Goal: Transaction & Acquisition: Purchase product/service

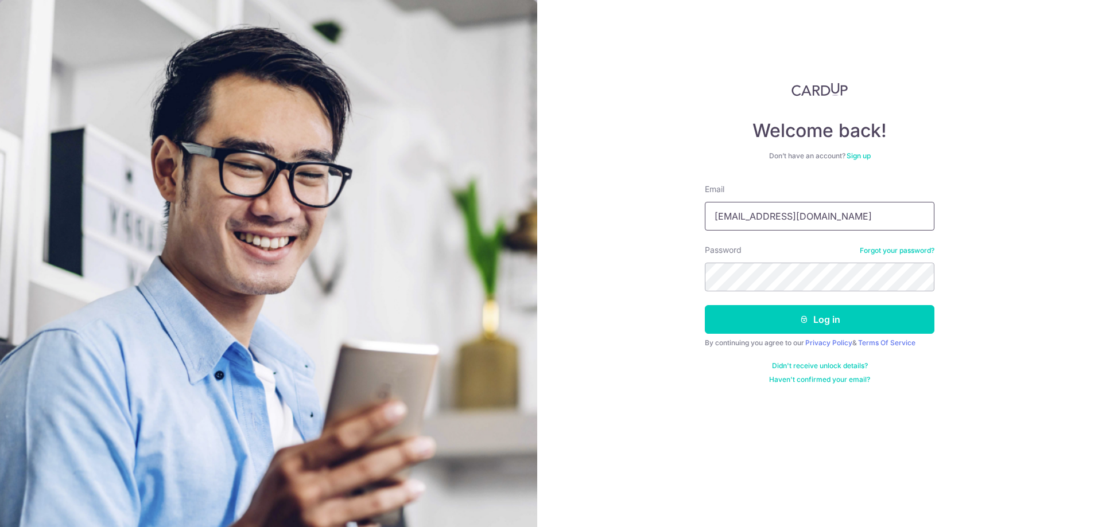
type input "[EMAIL_ADDRESS][DOMAIN_NAME]"
click at [828, 326] on button "Log in" at bounding box center [820, 319] width 230 height 29
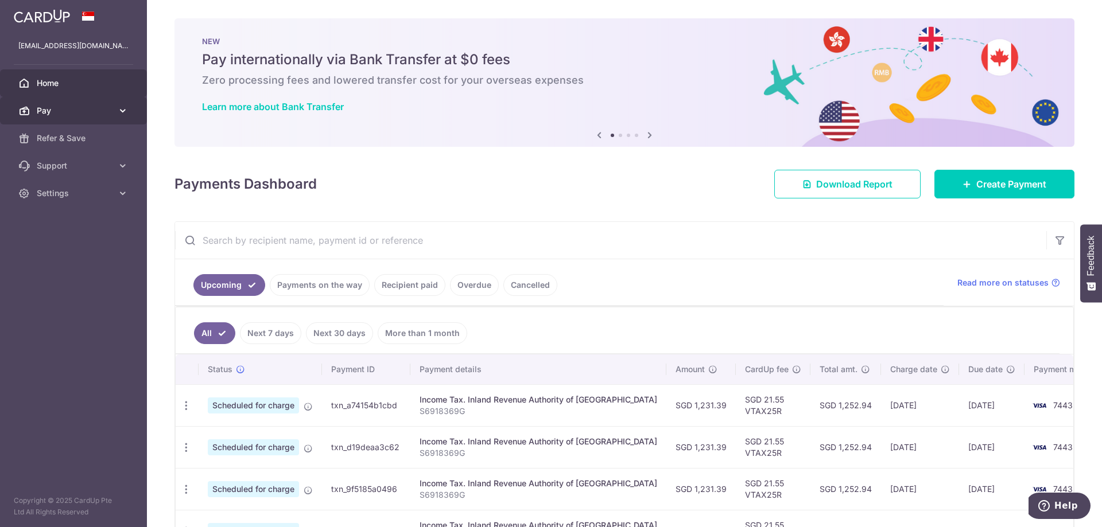
click at [123, 111] on icon at bounding box center [122, 110] width 11 height 11
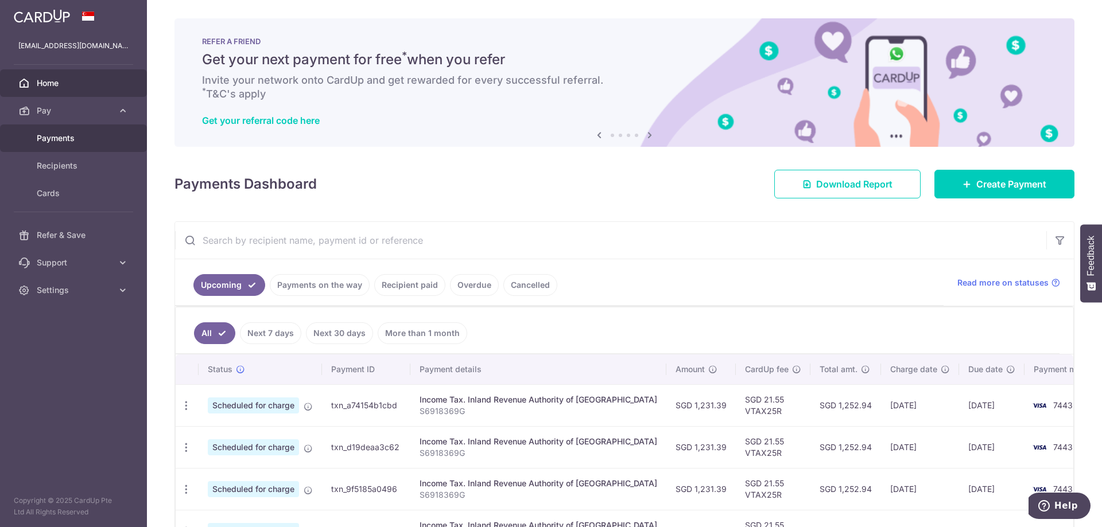
click at [71, 138] on span "Payments" at bounding box center [75, 138] width 76 height 11
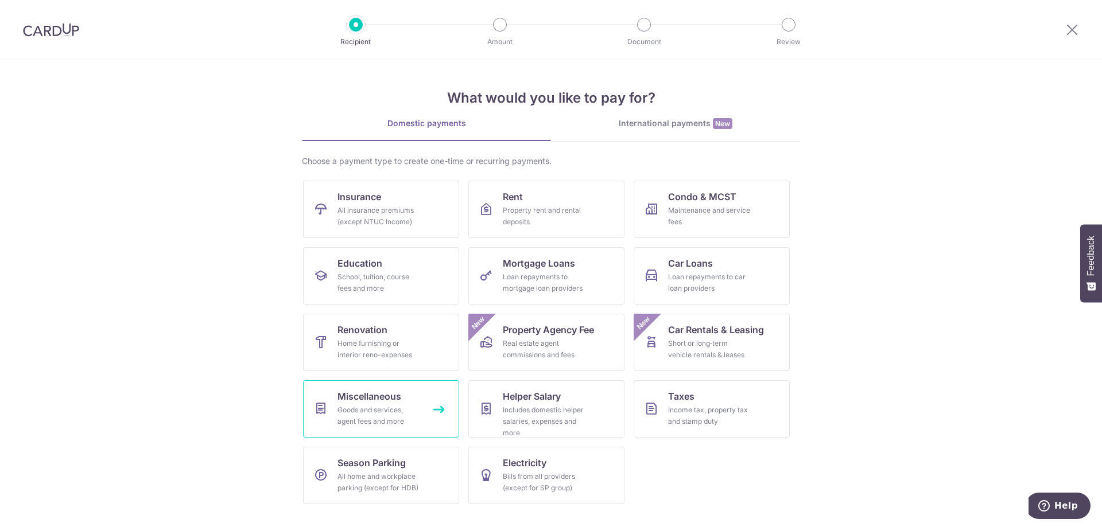
click at [379, 401] on span "Miscellaneous" at bounding box center [369, 397] width 64 height 14
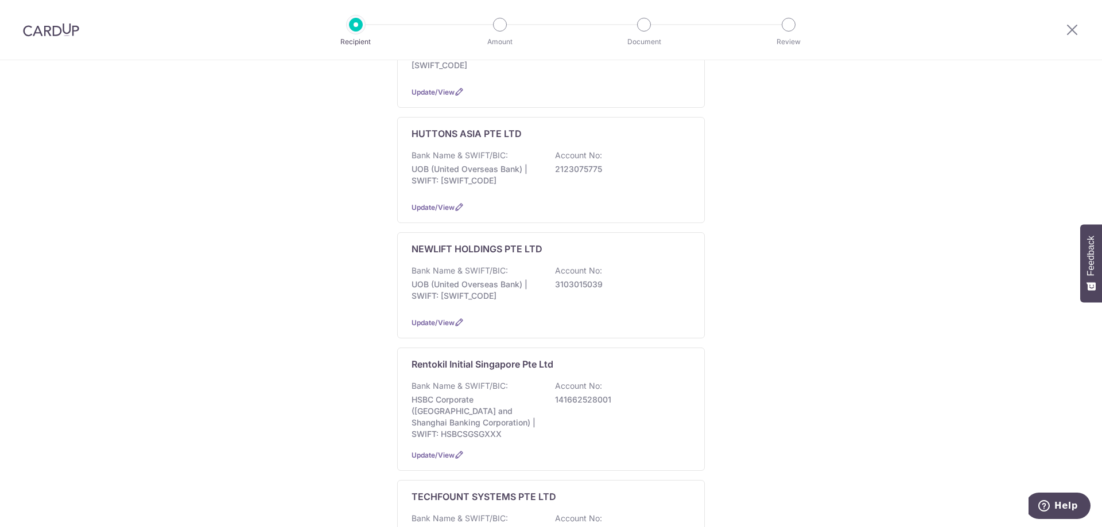
scroll to position [287, 0]
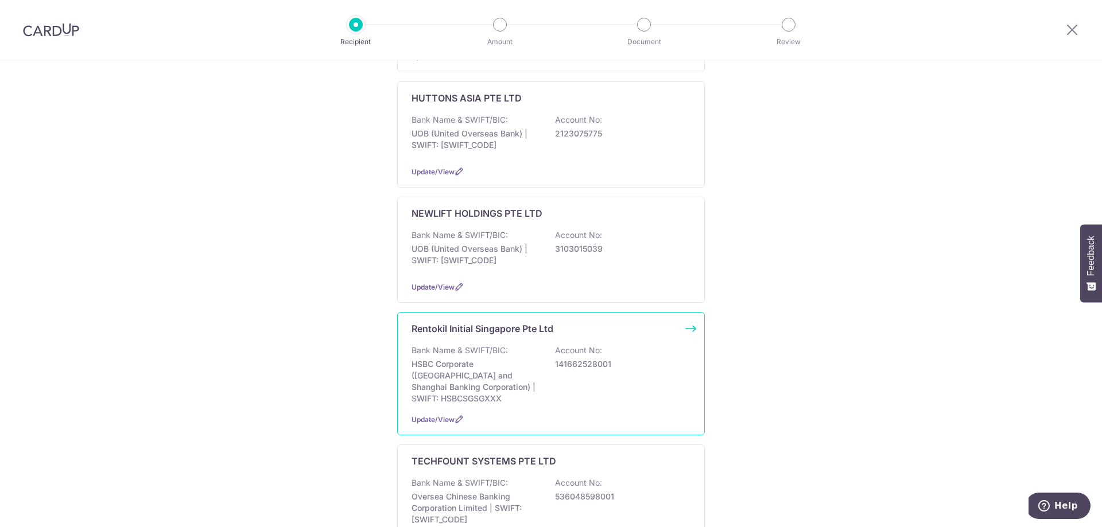
click at [581, 364] on div "Bank Name & SWIFT/BIC: HSBC Corporate (Hongkong and Shanghai Banking Corporatio…" at bounding box center [551, 375] width 279 height 60
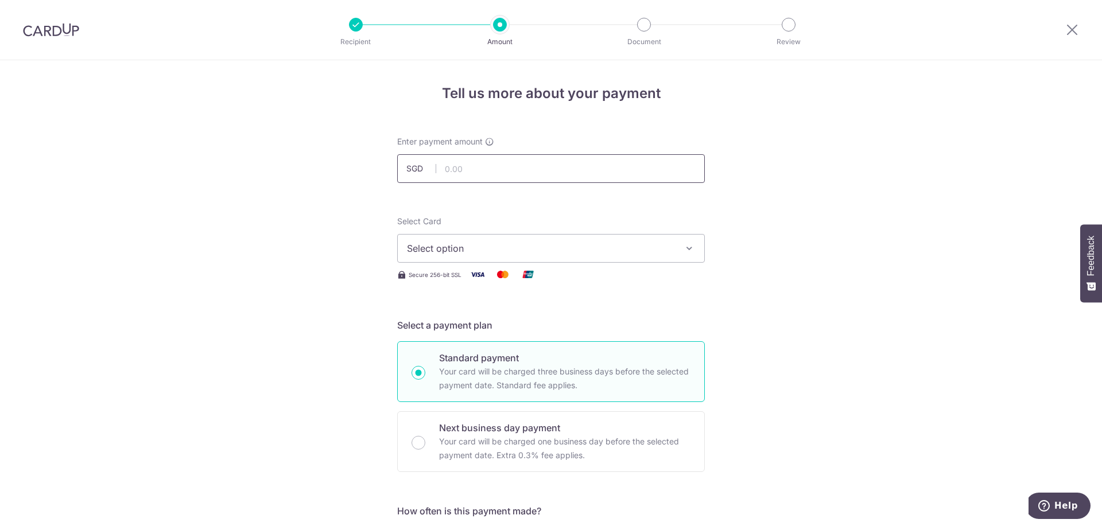
click at [518, 176] on input "text" at bounding box center [551, 168] width 308 height 29
type input "404.17"
click at [688, 249] on icon "button" at bounding box center [689, 248] width 11 height 11
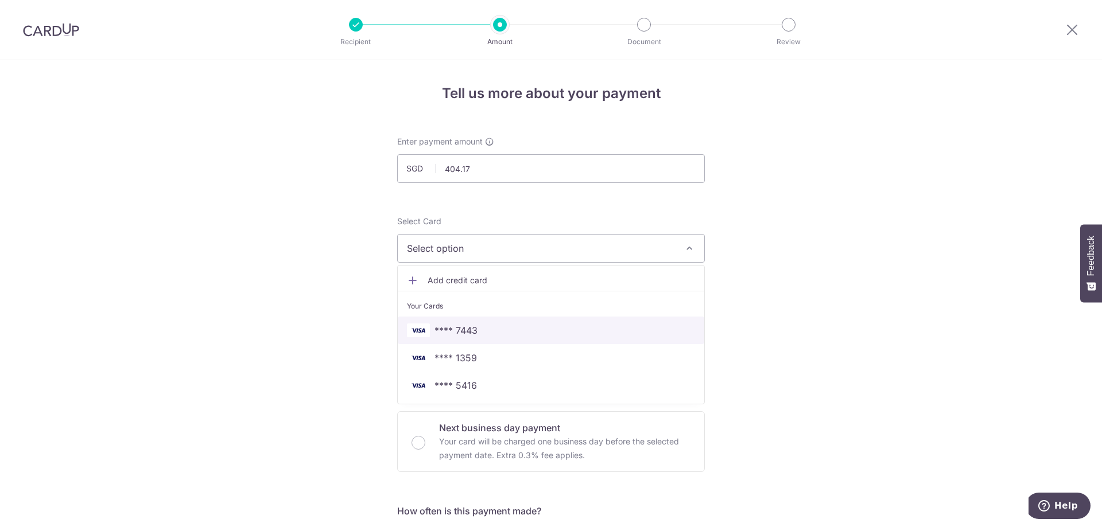
click at [649, 330] on span "**** 7443" at bounding box center [551, 331] width 288 height 14
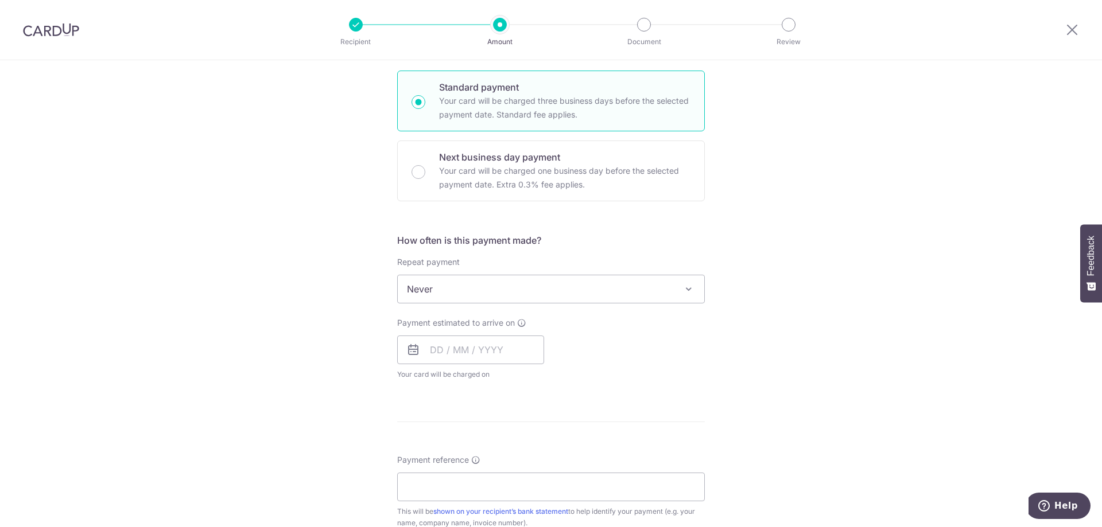
scroll to position [287, 0]
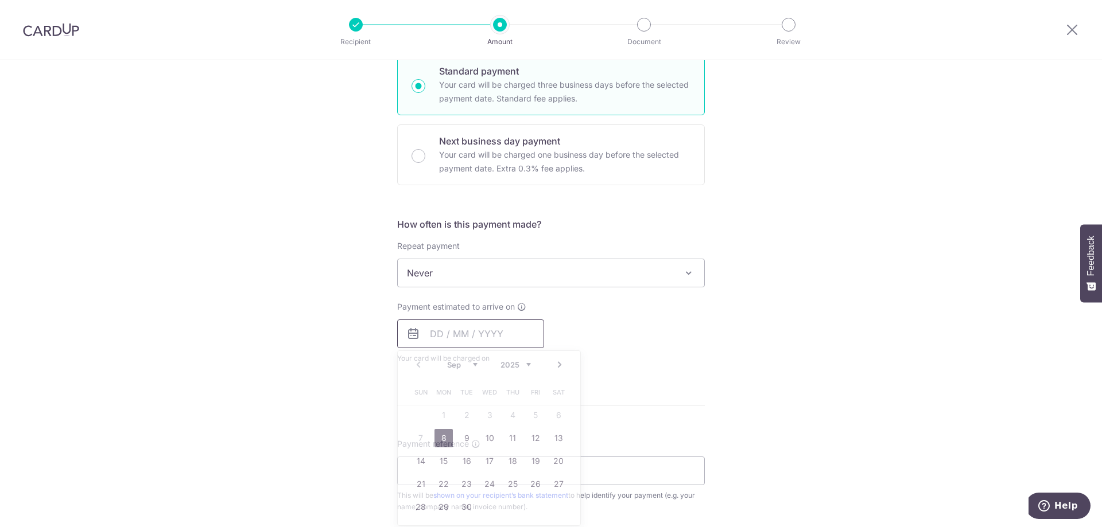
click at [479, 334] on input "text" at bounding box center [470, 334] width 147 height 29
click at [442, 436] on link "8" at bounding box center [443, 438] width 18 height 18
type input "[DATE]"
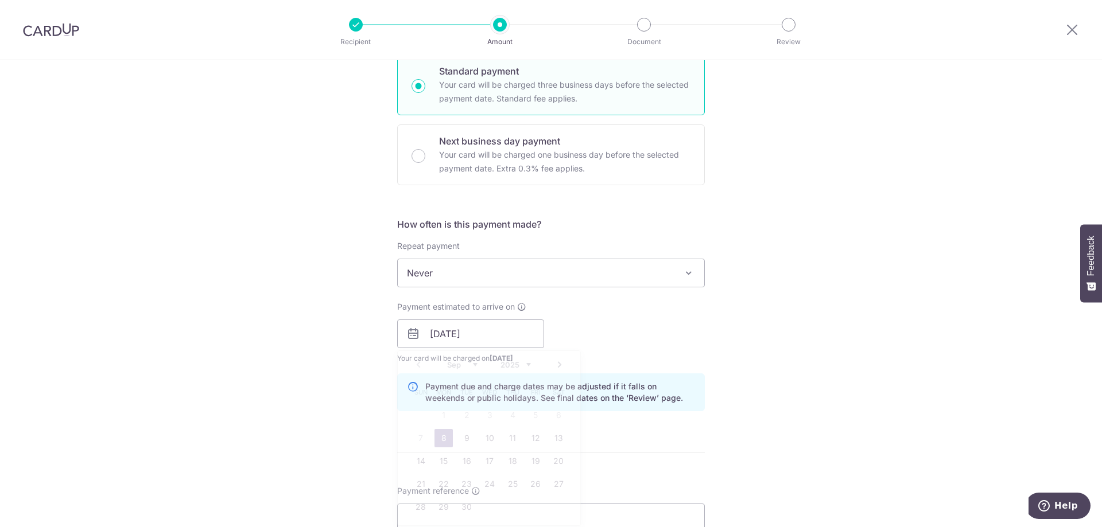
scroll to position [459, 0]
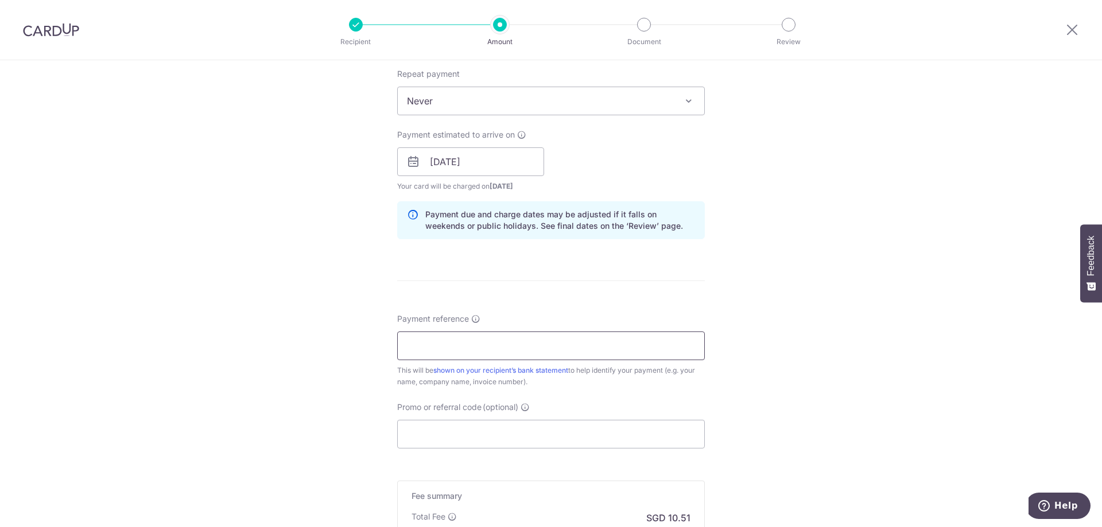
click at [501, 350] on input "Payment reference" at bounding box center [551, 346] width 308 height 29
type input "0"
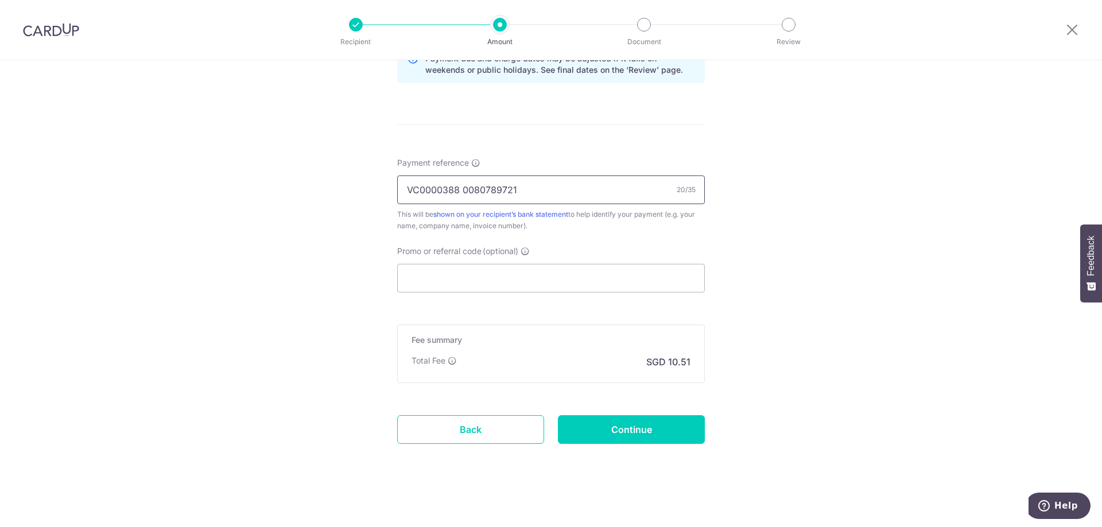
scroll to position [618, 0]
type input "VC0000388 0080789721"
click at [638, 279] on input "Promo or referral code (optional)" at bounding box center [551, 275] width 308 height 29
paste input "3HOME25R"
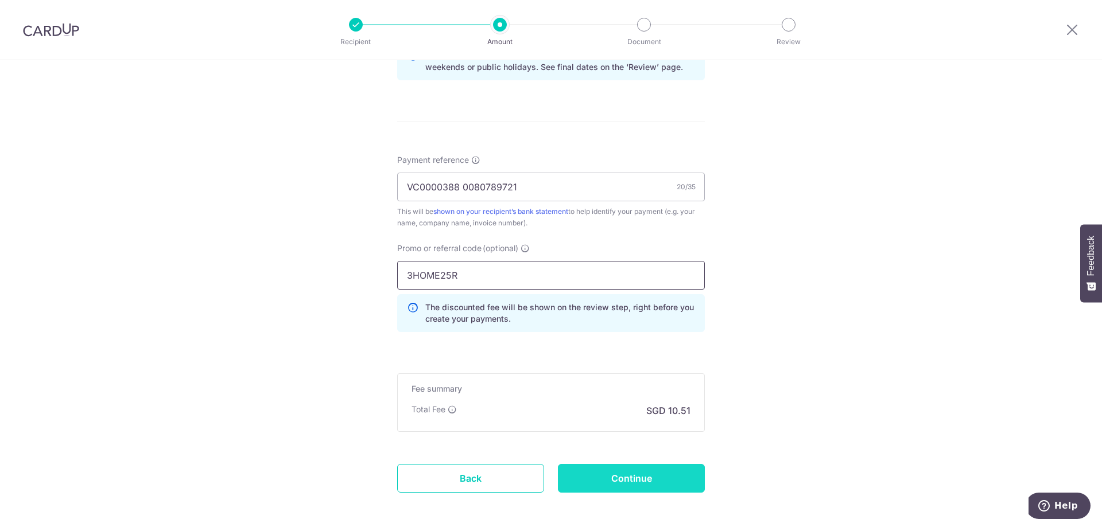
type input "3HOME25R"
click at [679, 478] on input "Continue" at bounding box center [631, 478] width 147 height 29
type input "Create Schedule"
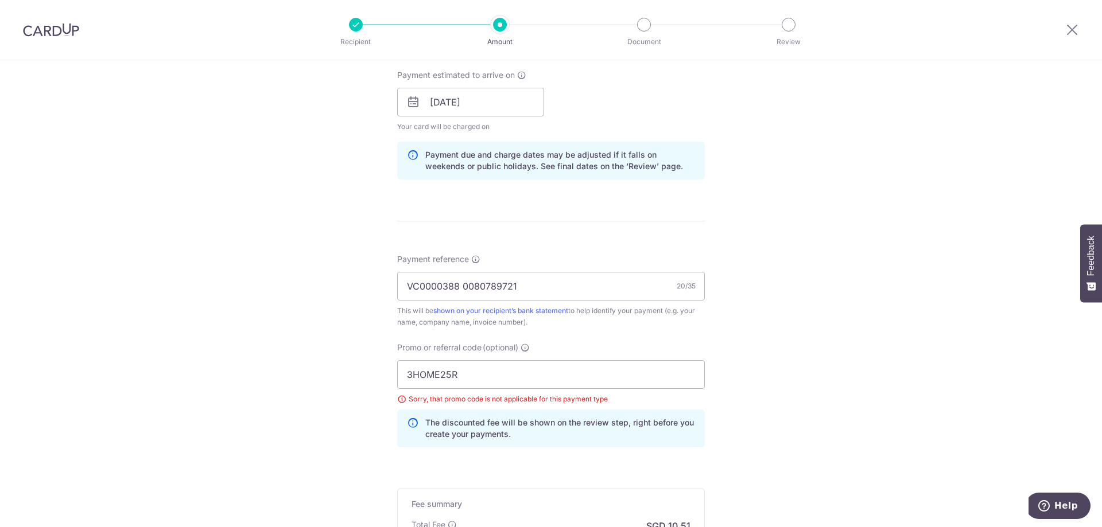
scroll to position [628, 0]
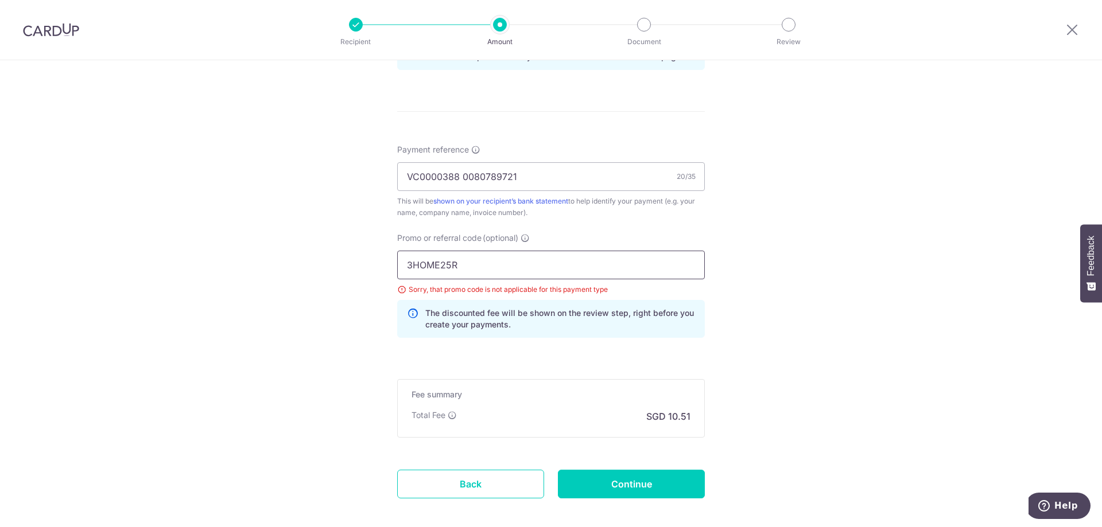
drag, startPoint x: 504, startPoint y: 266, endPoint x: 300, endPoint y: 286, distance: 204.8
click at [300, 286] on div "Tell us more about your payment Enter payment amount SGD 404.17 404.17 Select C…" at bounding box center [551, 8] width 1102 height 1153
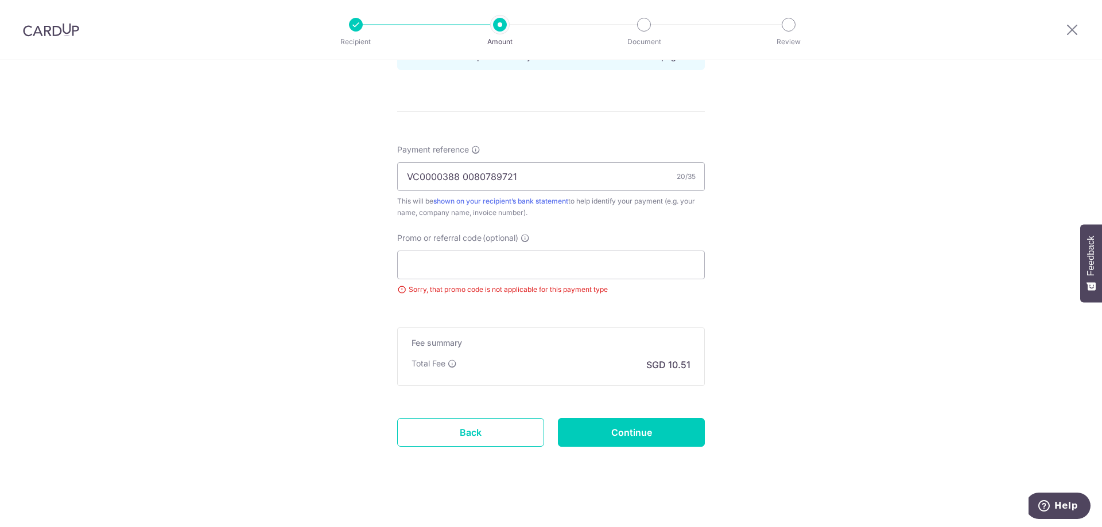
click at [653, 435] on input "Continue" at bounding box center [631, 432] width 147 height 29
type input "Update Schedule"
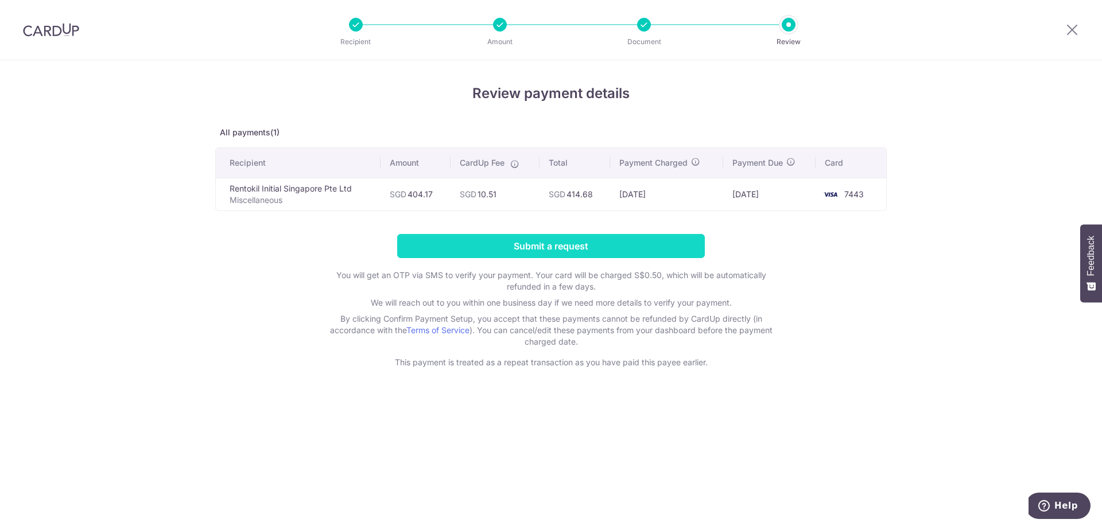
click at [647, 249] on input "Submit a request" at bounding box center [551, 246] width 308 height 24
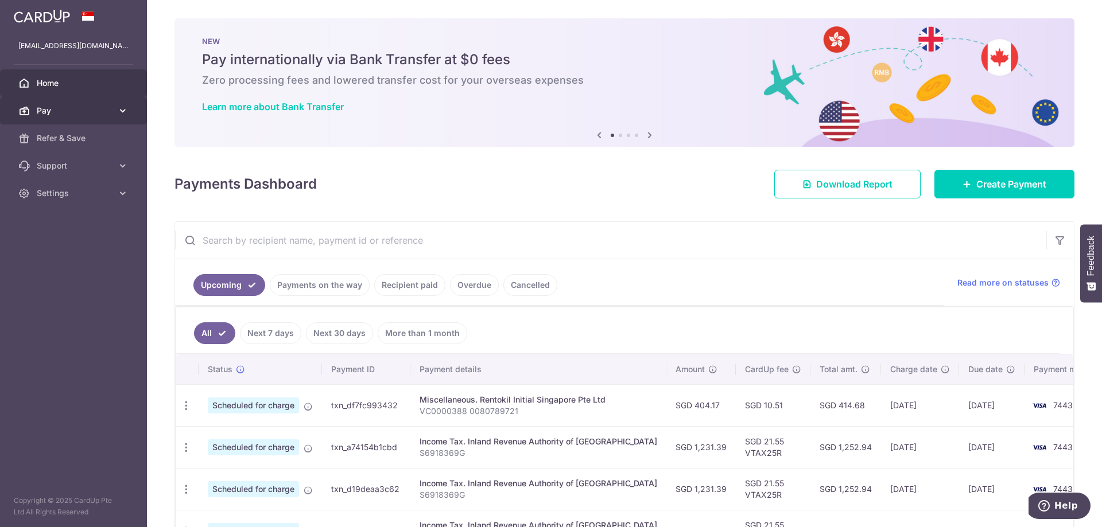
click at [100, 113] on span "Pay" at bounding box center [75, 110] width 76 height 11
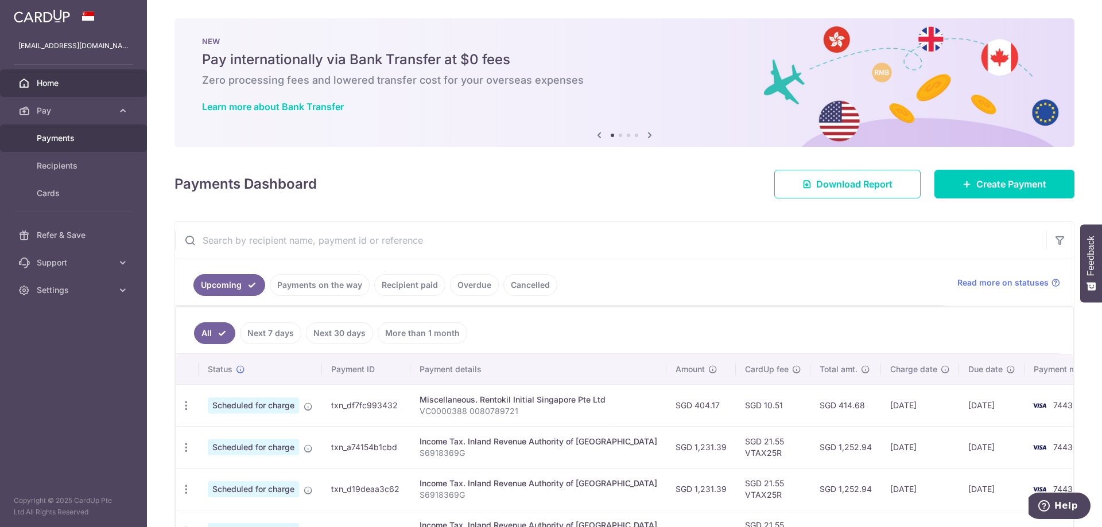
click at [91, 141] on span "Payments" at bounding box center [75, 138] width 76 height 11
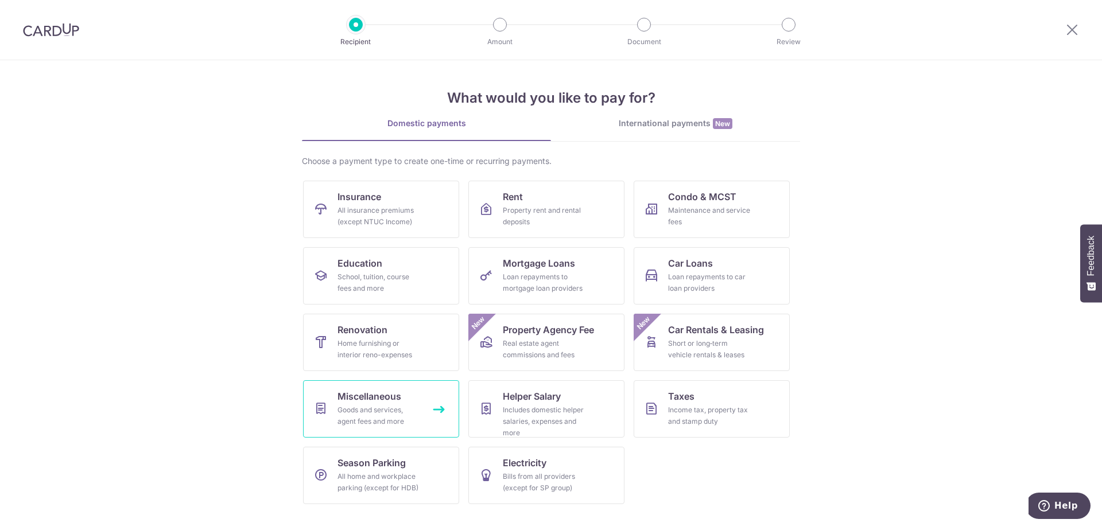
drag, startPoint x: 384, startPoint y: 413, endPoint x: 397, endPoint y: 405, distance: 15.2
click at [385, 413] on div "Goods and services, agent fees and more" at bounding box center [378, 416] width 83 height 23
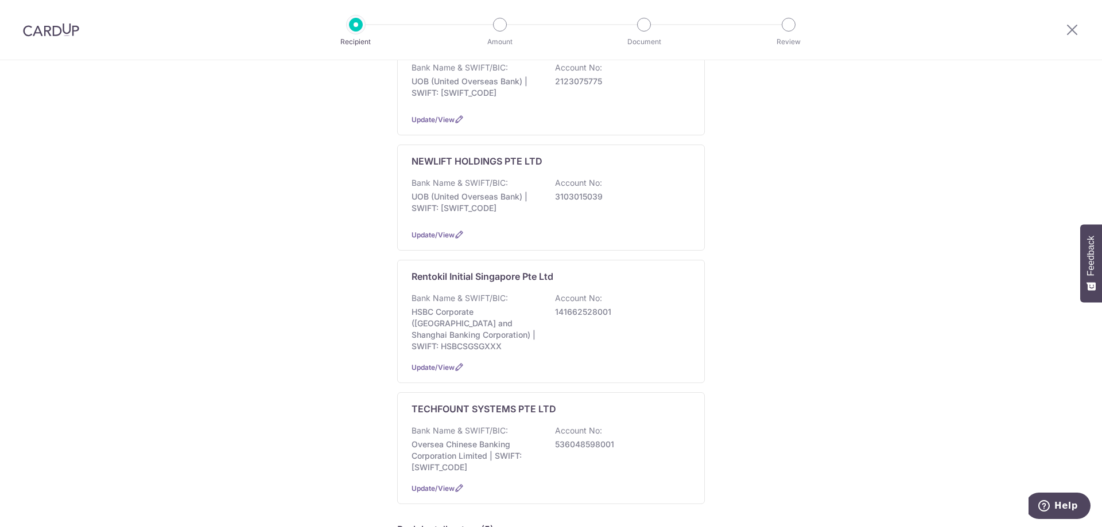
scroll to position [344, 0]
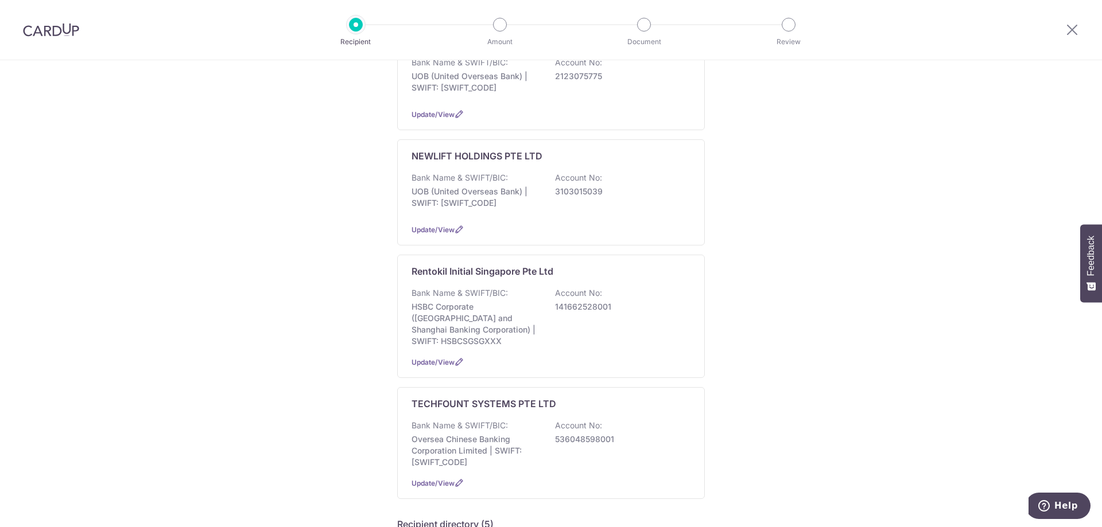
drag, startPoint x: 450, startPoint y: 308, endPoint x: 726, endPoint y: 252, distance: 281.6
click at [451, 306] on p "HSBC Corporate (Hongkong and Shanghai Banking Corporation) | SWIFT: HSBCSGSGXXX" at bounding box center [476, 324] width 129 height 46
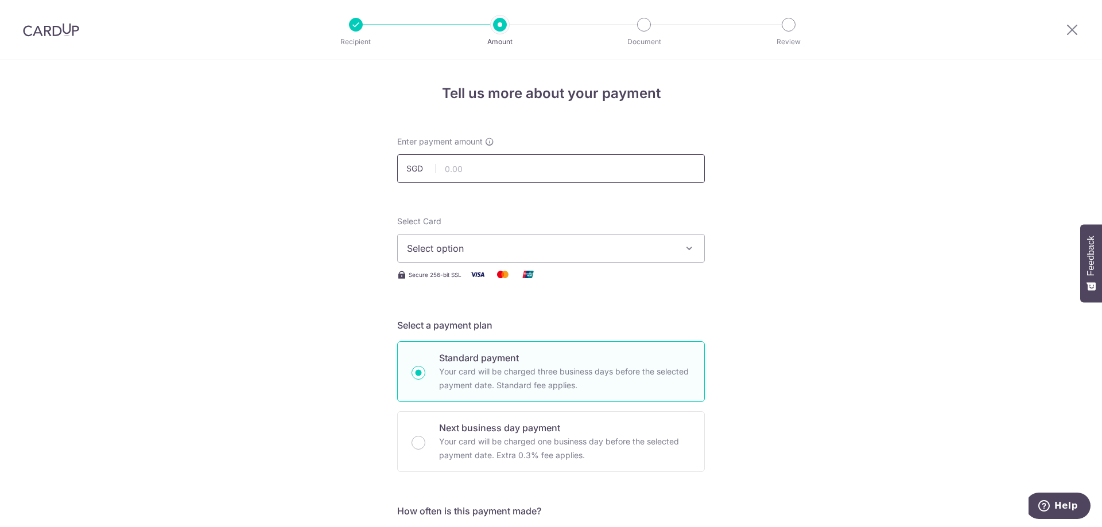
click at [525, 172] on input "text" at bounding box center [551, 168] width 308 height 29
type input "1,768.26"
click at [656, 251] on span "Select option" at bounding box center [540, 249] width 267 height 14
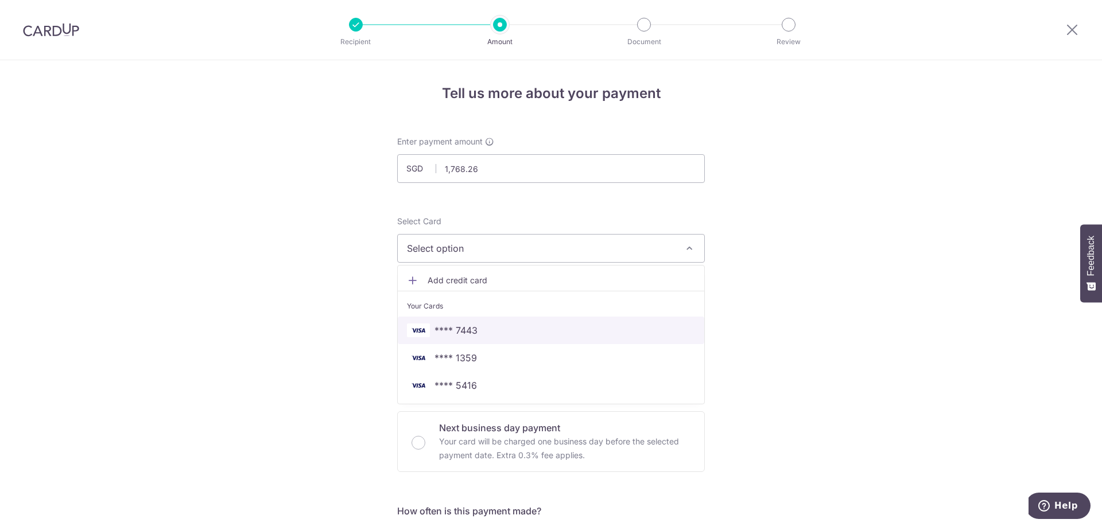
click at [602, 321] on link "**** 7443" at bounding box center [551, 331] width 306 height 28
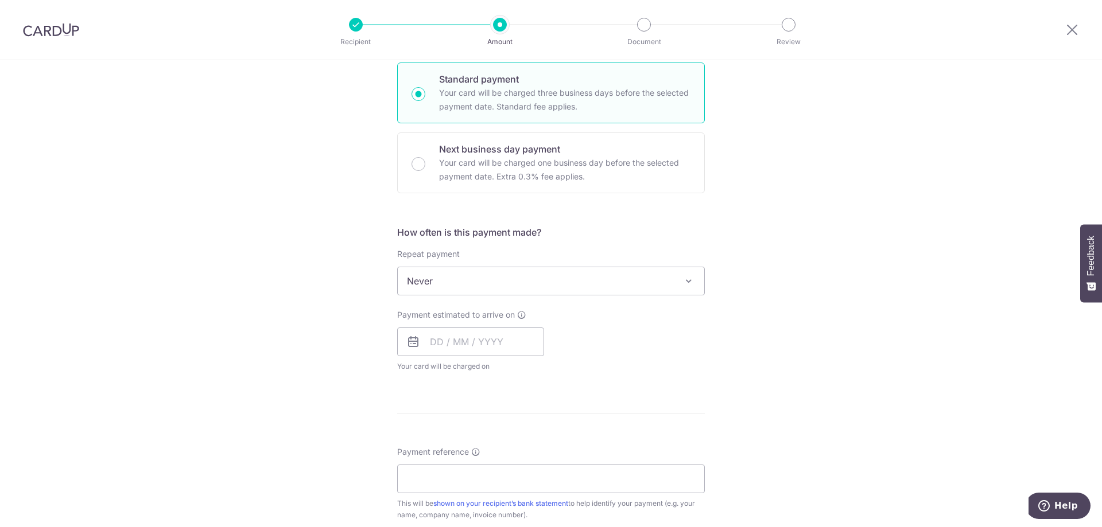
scroll to position [287, 0]
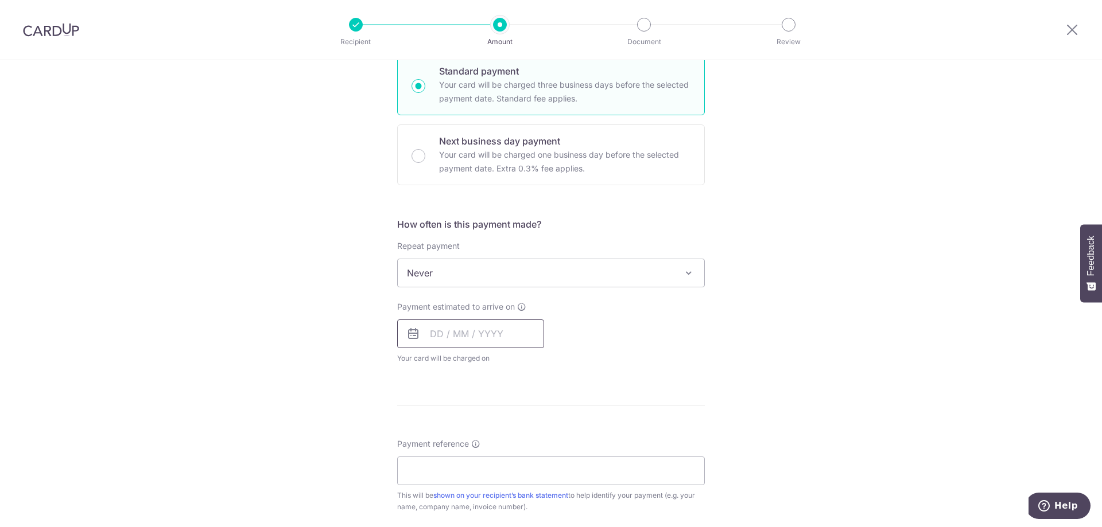
click at [461, 339] on input "text" at bounding box center [470, 334] width 147 height 29
click at [441, 441] on link "8" at bounding box center [443, 438] width 18 height 18
type input "08/09/2025"
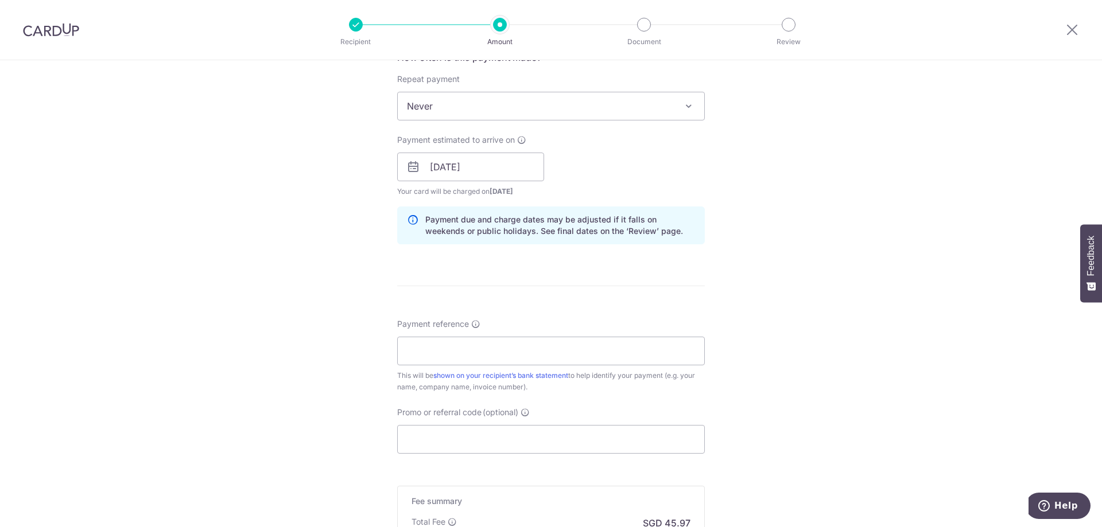
scroll to position [459, 0]
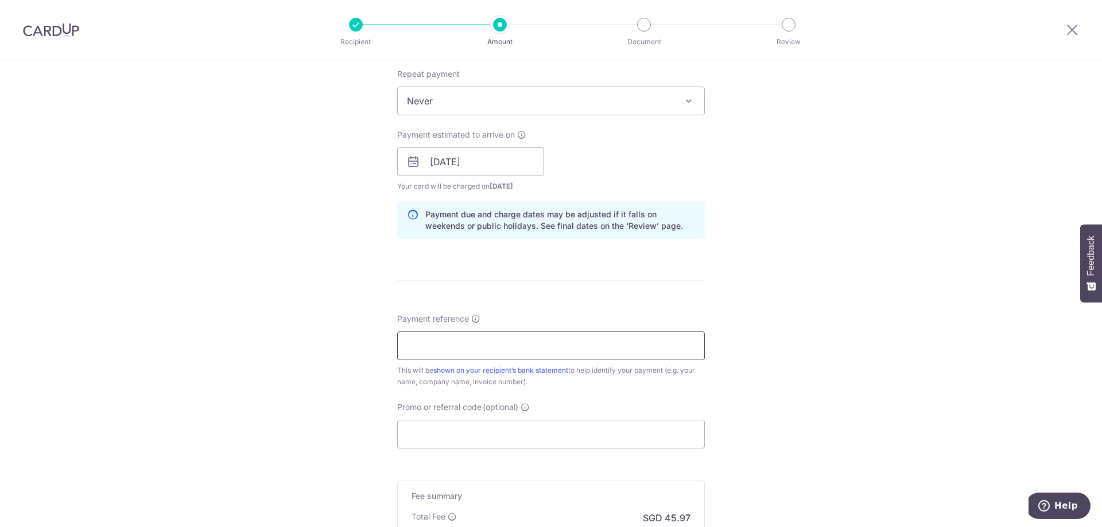
click at [521, 341] on input "Payment reference" at bounding box center [551, 346] width 308 height 29
type input "VC0000388 0080791021"
click at [822, 362] on div "Tell us more about your payment Enter payment amount SGD 1,768.26 1768.26 Selec…" at bounding box center [551, 143] width 1102 height 1085
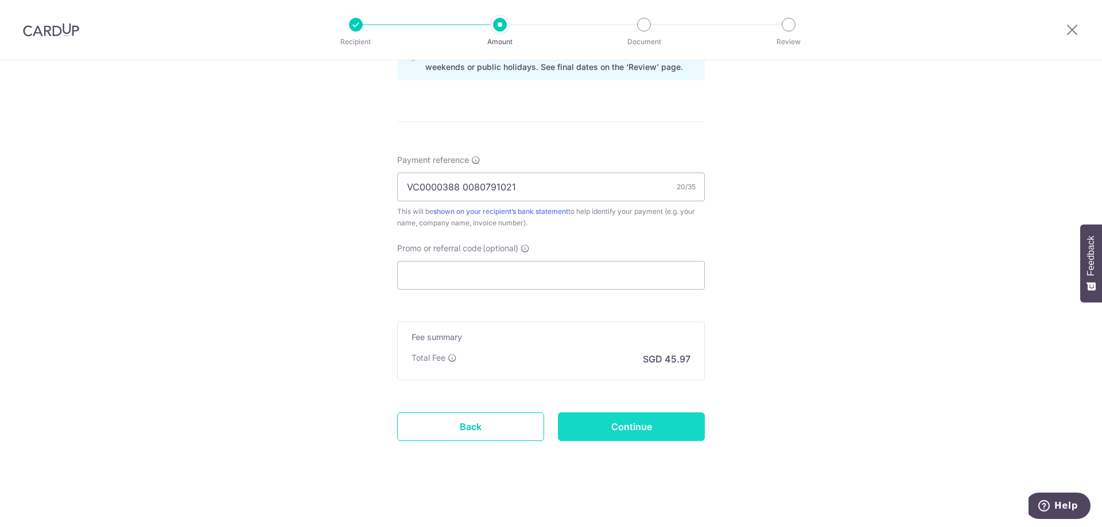
click at [649, 422] on input "Continue" at bounding box center [631, 427] width 147 height 29
type input "Create Schedule"
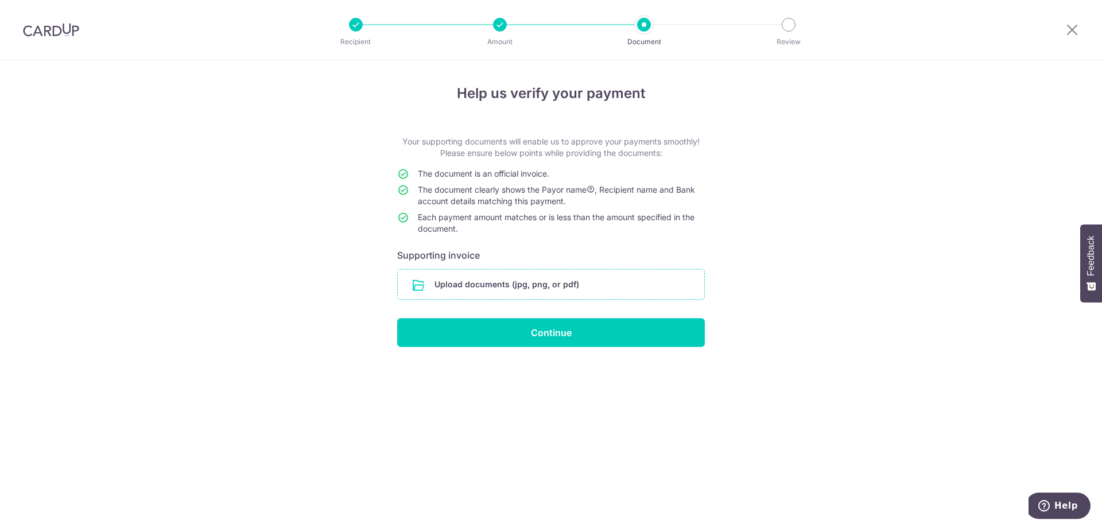
click at [569, 289] on input "file" at bounding box center [551, 285] width 306 height 30
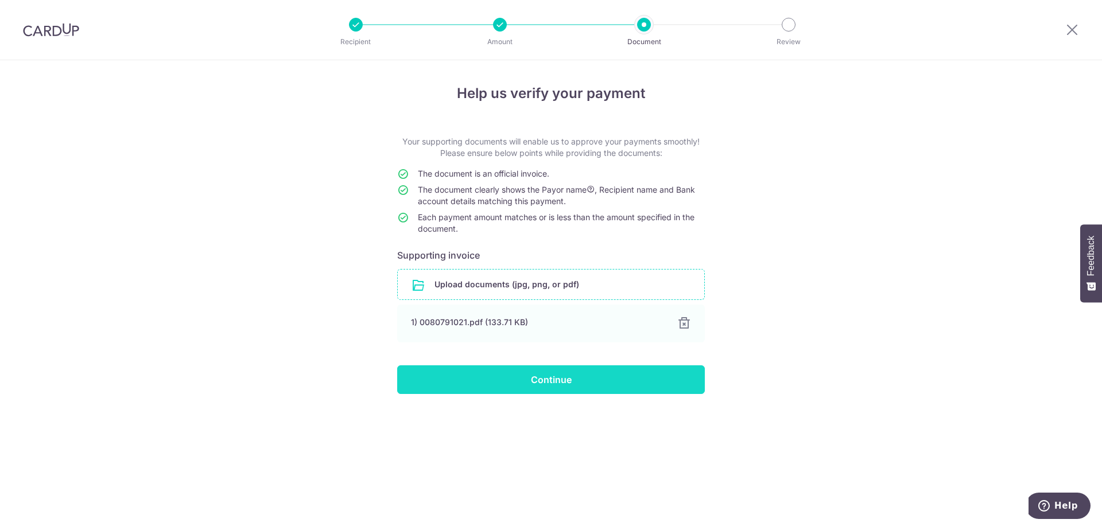
click at [600, 385] on input "Continue" at bounding box center [551, 380] width 308 height 29
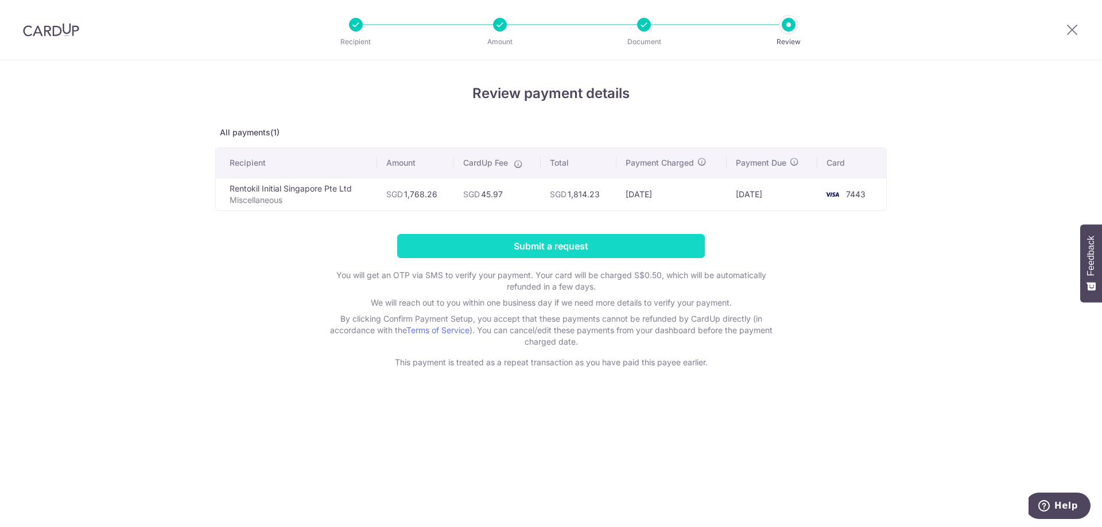
click at [654, 254] on input "Submit a request" at bounding box center [551, 246] width 308 height 24
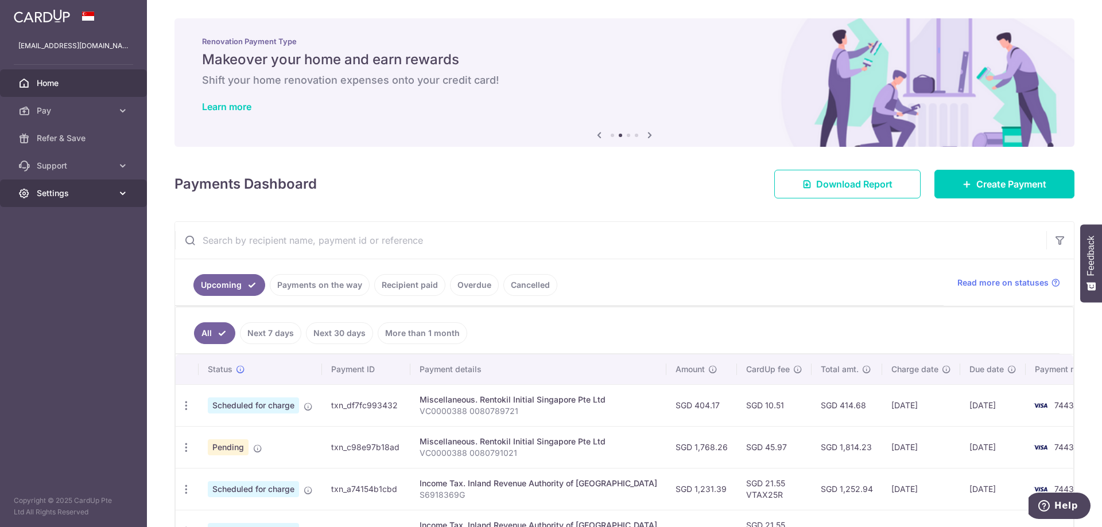
click at [102, 185] on link "Settings" at bounding box center [73, 194] width 147 height 28
click at [49, 246] on span "Logout" at bounding box center [75, 248] width 76 height 11
